Goal: Information Seeking & Learning: Compare options

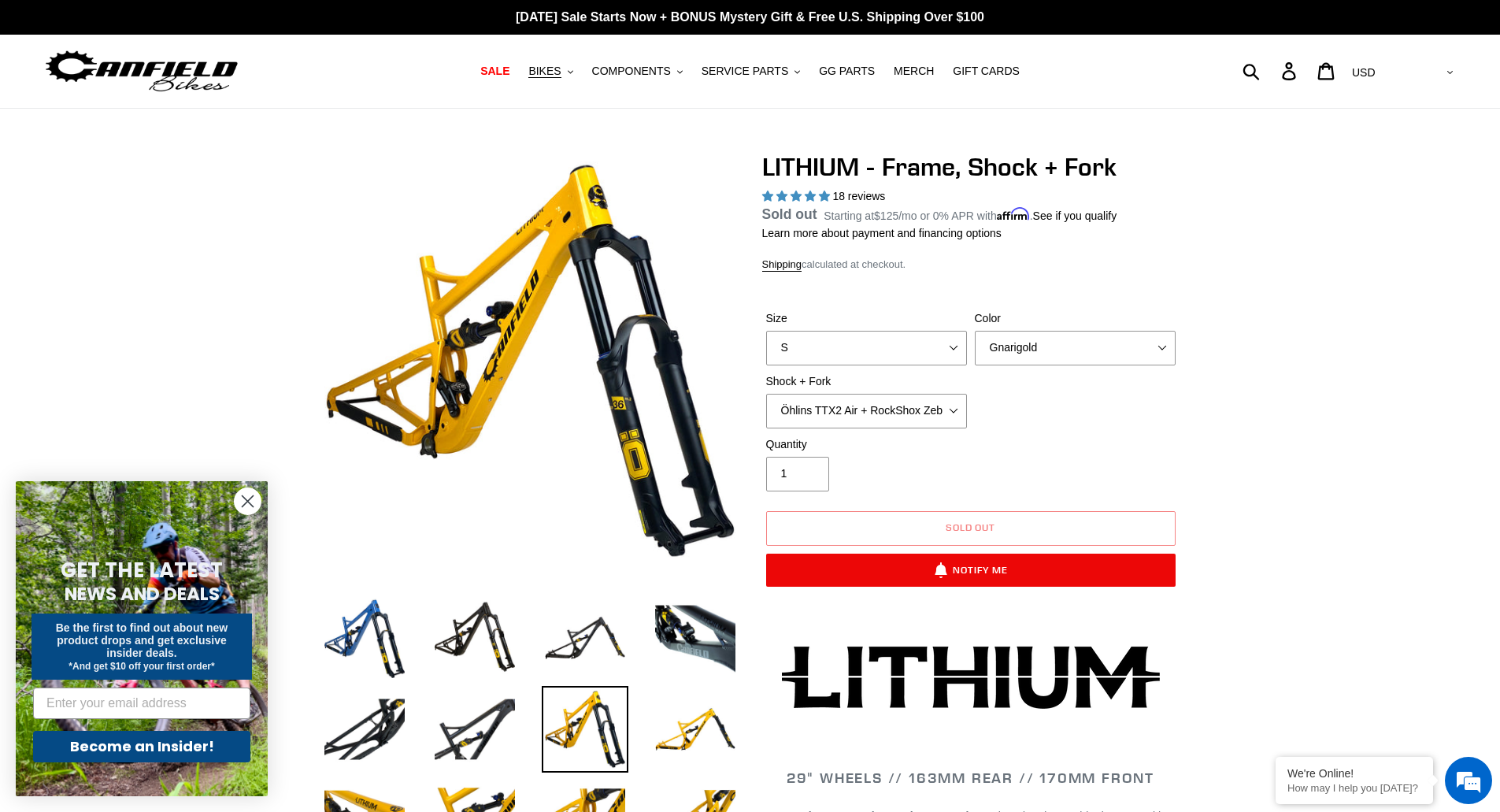
click at [249, 495] on circle "Close dialog" at bounding box center [247, 501] width 26 height 26
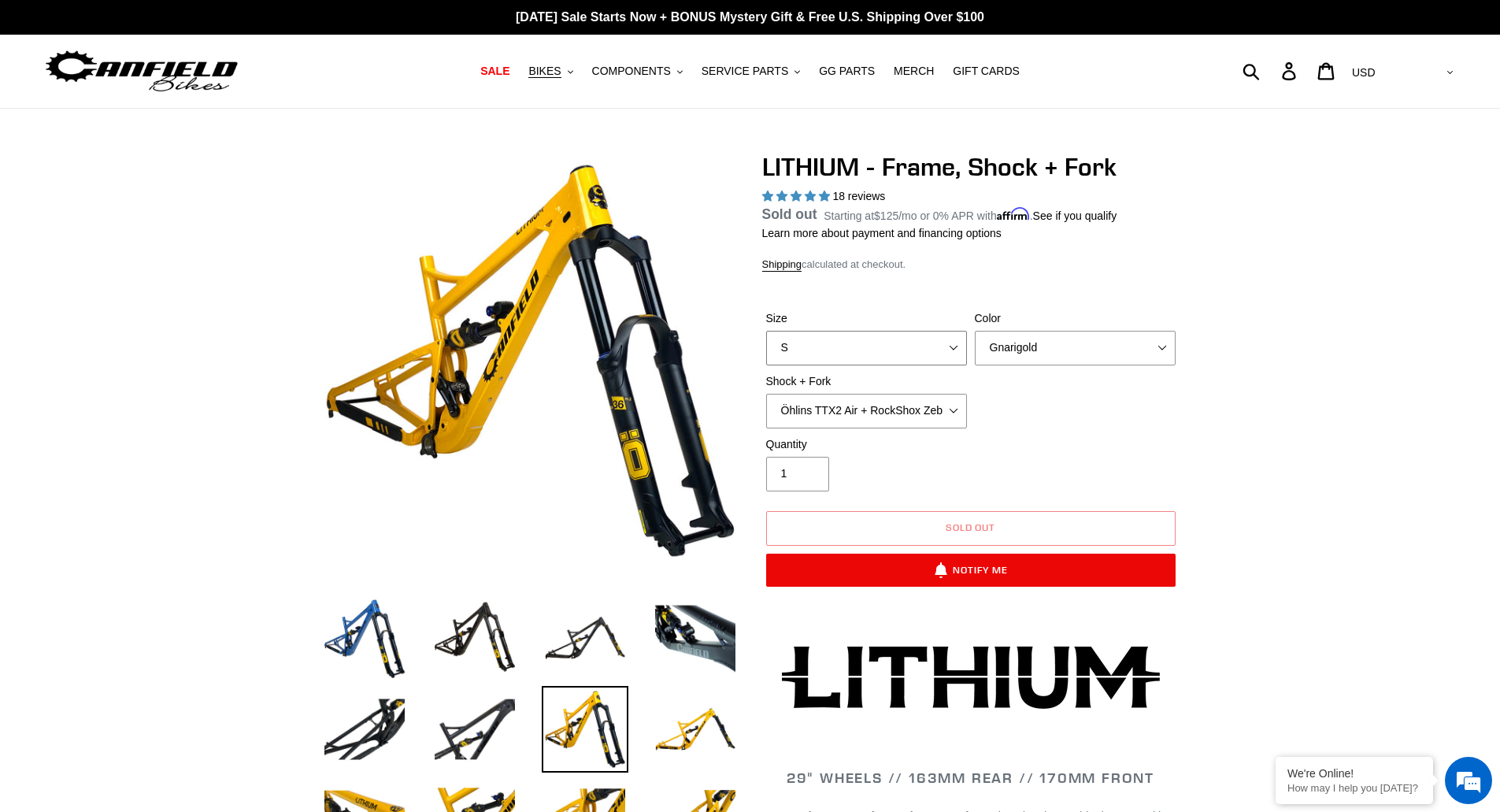
click at [925, 350] on select "S M L XL" at bounding box center [866, 348] width 201 height 35
click at [766, 349] on select "S M L XL" at bounding box center [866, 348] width 201 height 35
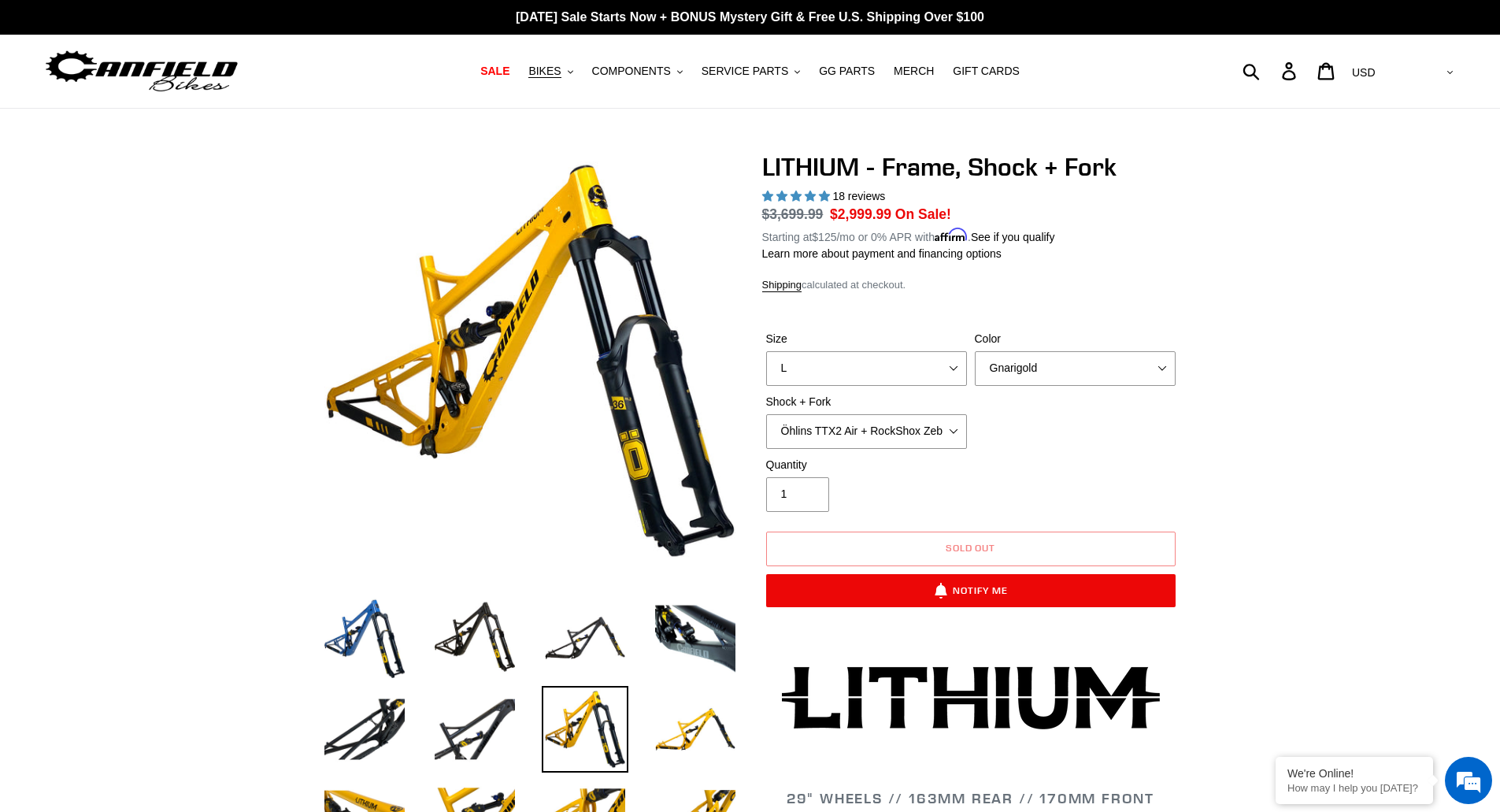
drag, startPoint x: 872, startPoint y: 387, endPoint x: 855, endPoint y: 367, distance: 26.2
click at [855, 367] on div "Size S M L XL Color Gnarigold Blue Velvet Stealth Black Shock + Fork Öhlins TTX…" at bounding box center [970, 393] width 417 height 125
click at [855, 367] on select "S M L XL" at bounding box center [866, 367] width 201 height 35
select select "XL"
click at [766, 351] on select "S M L XL" at bounding box center [866, 367] width 201 height 35
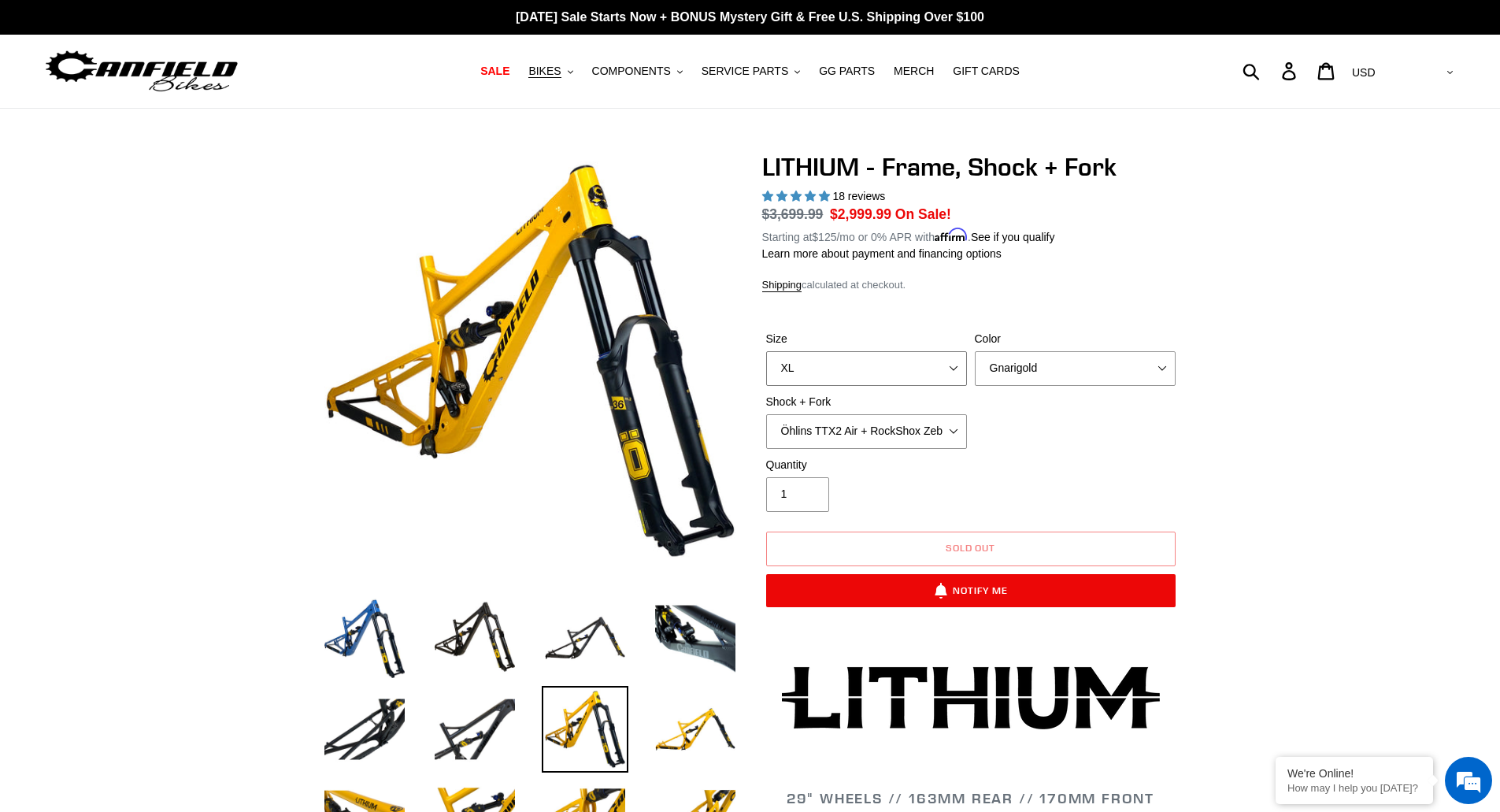
click at [827, 371] on select "S M L XL" at bounding box center [866, 367] width 201 height 35
click at [1054, 359] on select "Gnarigold Blue Velvet Stealth Black" at bounding box center [1074, 367] width 201 height 35
click at [974, 351] on select "Gnarigold Blue Velvet Stealth Black" at bounding box center [1074, 367] width 201 height 35
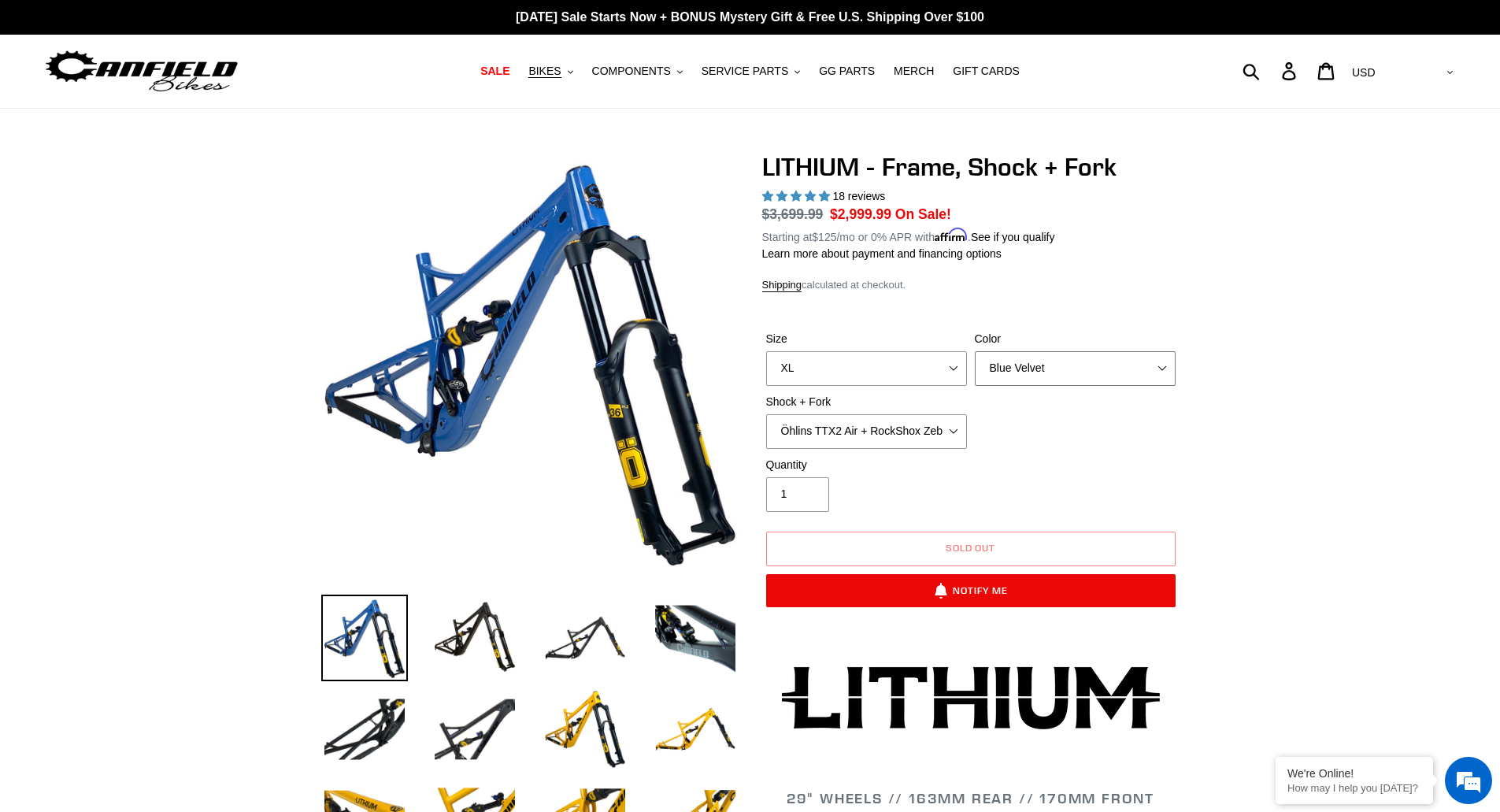
click at [1033, 368] on select "Gnarigold Blue Velvet Stealth Black" at bounding box center [1074, 367] width 201 height 35
select select "Stealth Black"
click at [974, 351] on select "Gnarigold Blue Velvet Stealth Black" at bounding box center [1074, 367] width 201 height 35
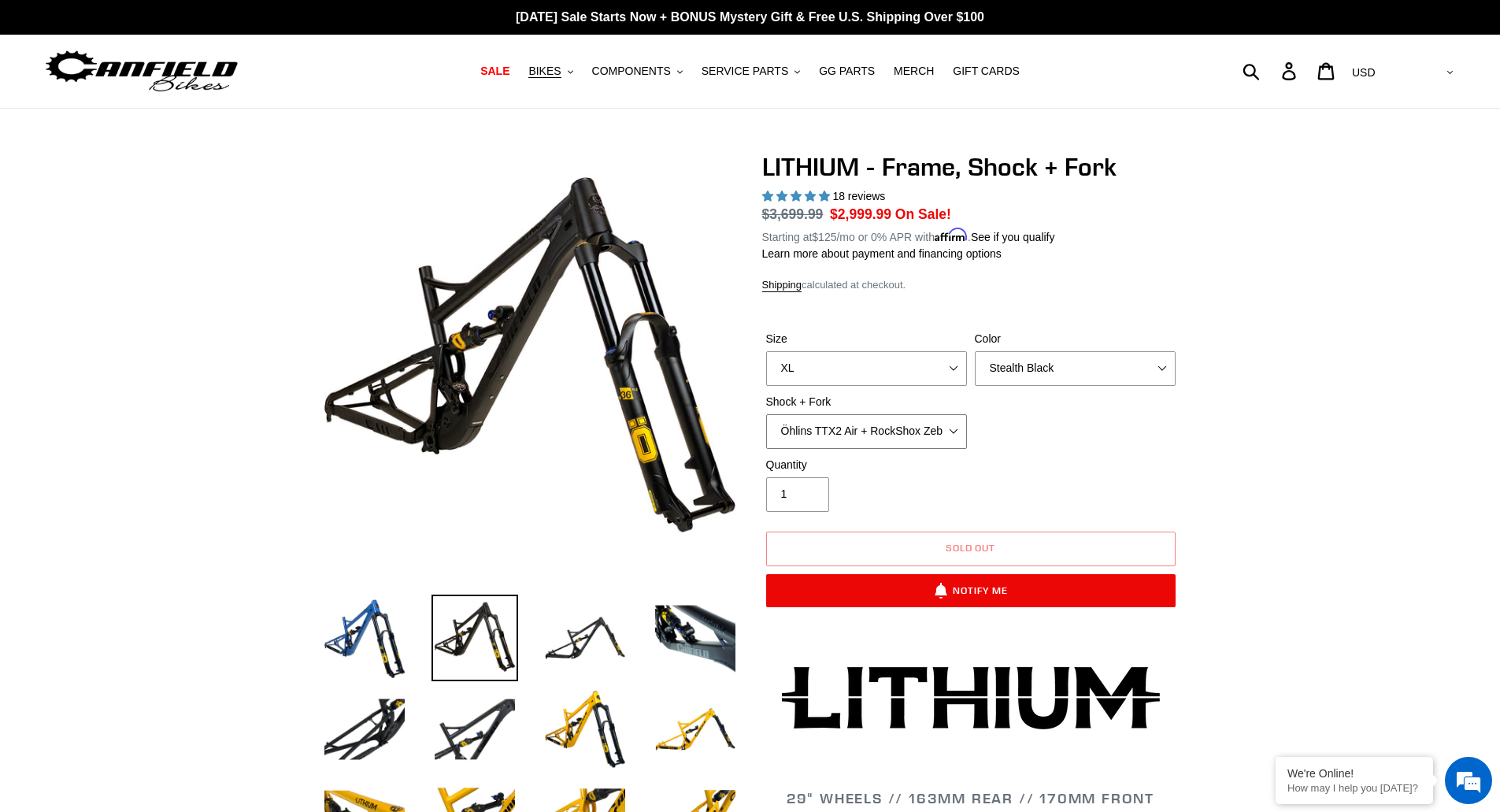
drag, startPoint x: 881, startPoint y: 425, endPoint x: 881, endPoint y: 487, distance: 62.0
click at [881, 487] on form "Size S M L XL Color Gnarigold Blue Velvet Stealth Black Shock + Fork Quantity" at bounding box center [970, 463] width 417 height 317
click at [766, 414] on select "Öhlins TTX2 Air + RockShox Zeb Ultimate 170mm Fox FLOAT X2 Factory + Fox 38 FLO…" at bounding box center [866, 431] width 201 height 35
click at [846, 426] on select "Öhlins TTX2 Air + RockShox Zeb Ultimate 170mm Fox FLOAT X2 Factory + Fox 38 FLO…" at bounding box center [866, 431] width 201 height 35
select select "Öhlins TTX2 Air + RockShox Zeb Ultimate 170mm"
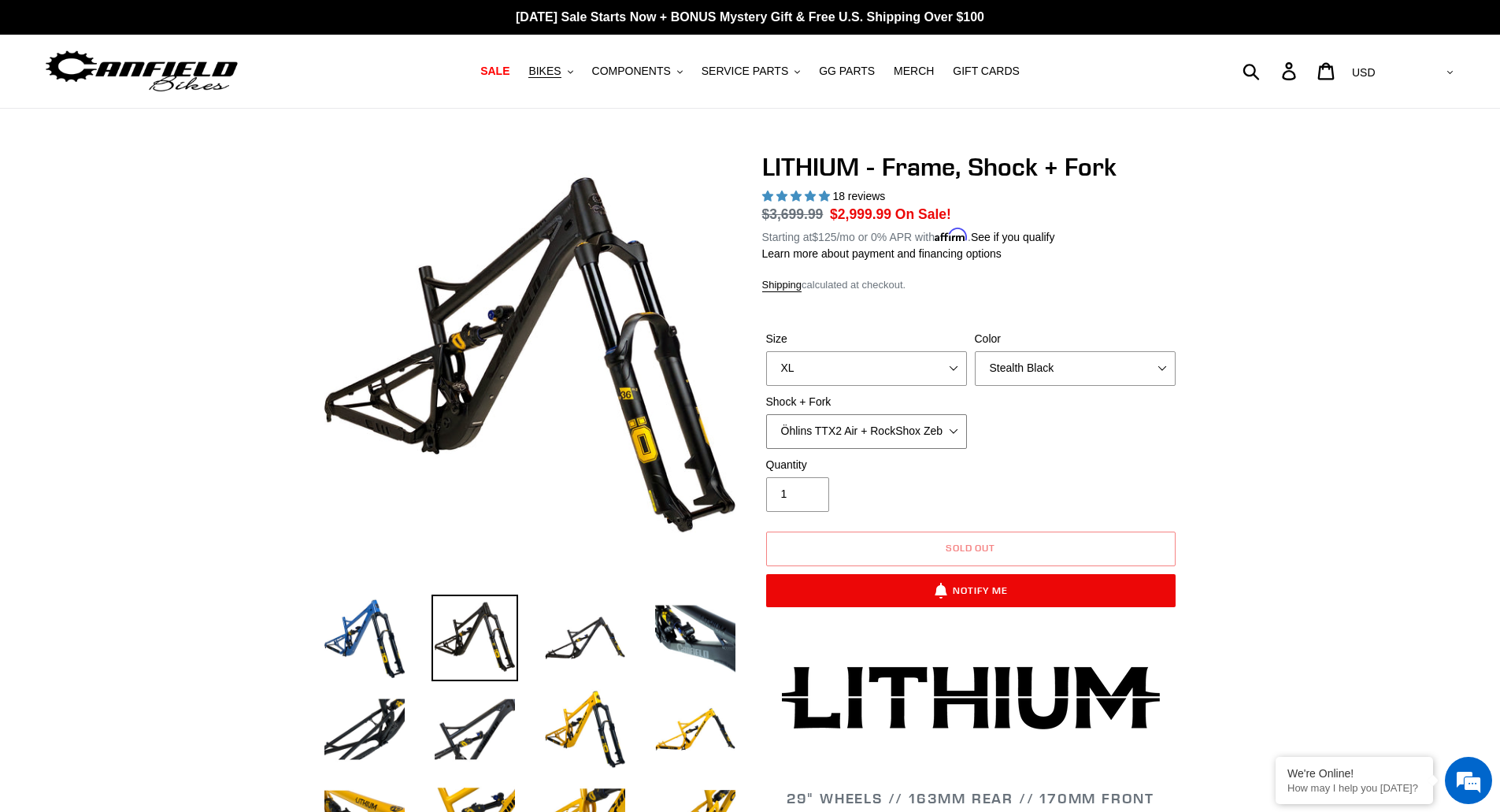
click at [766, 414] on select "Öhlins TTX2 Air + RockShox Zeb Ultimate 170mm Fox FLOAT X2 Factory + Fox 38 FLO…" at bounding box center [866, 431] width 201 height 35
click at [560, 72] on span "BIKES" at bounding box center [544, 71] width 33 height 14
